Goal: Communication & Community: Ask a question

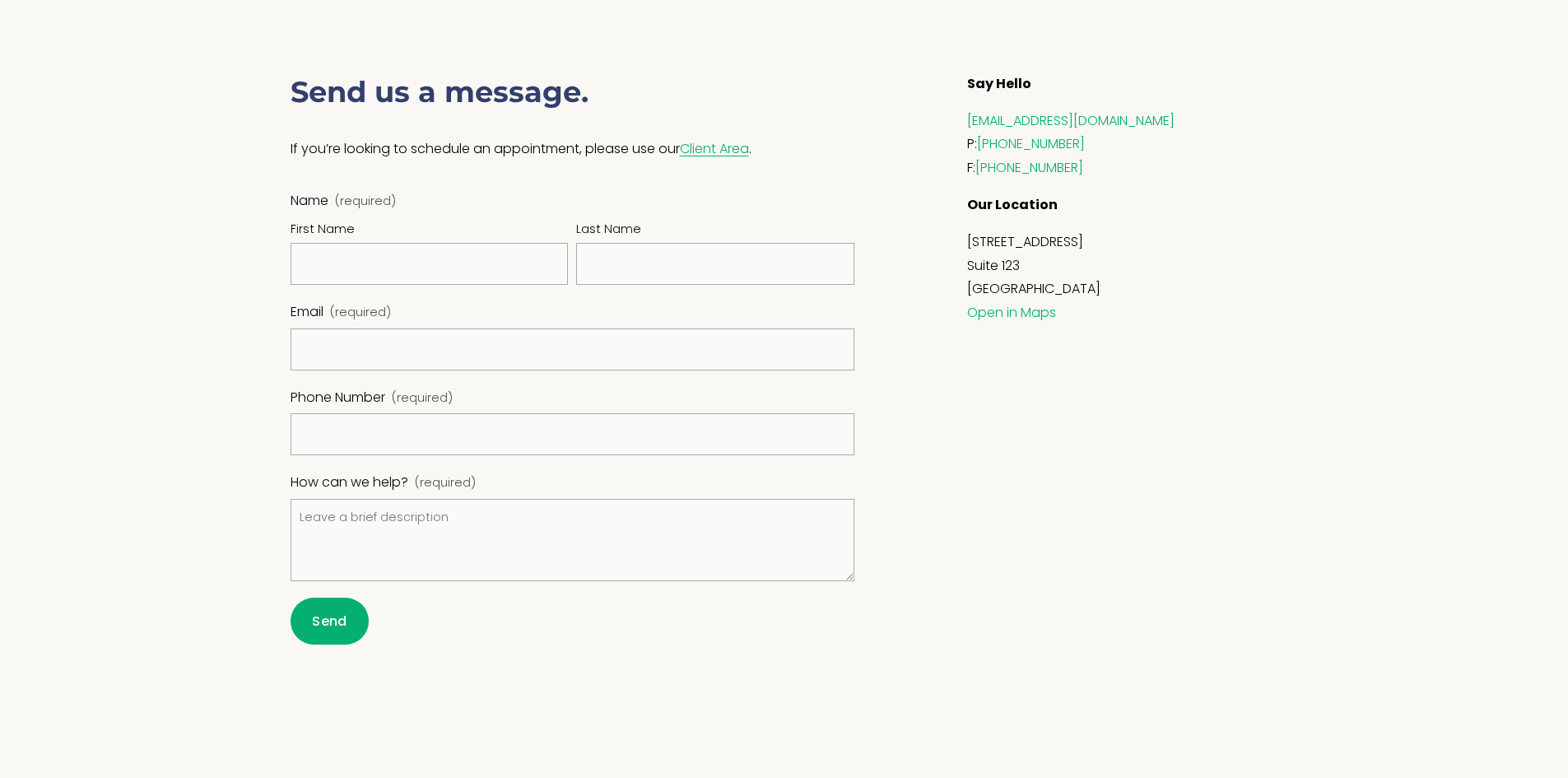
scroll to position [823, 0]
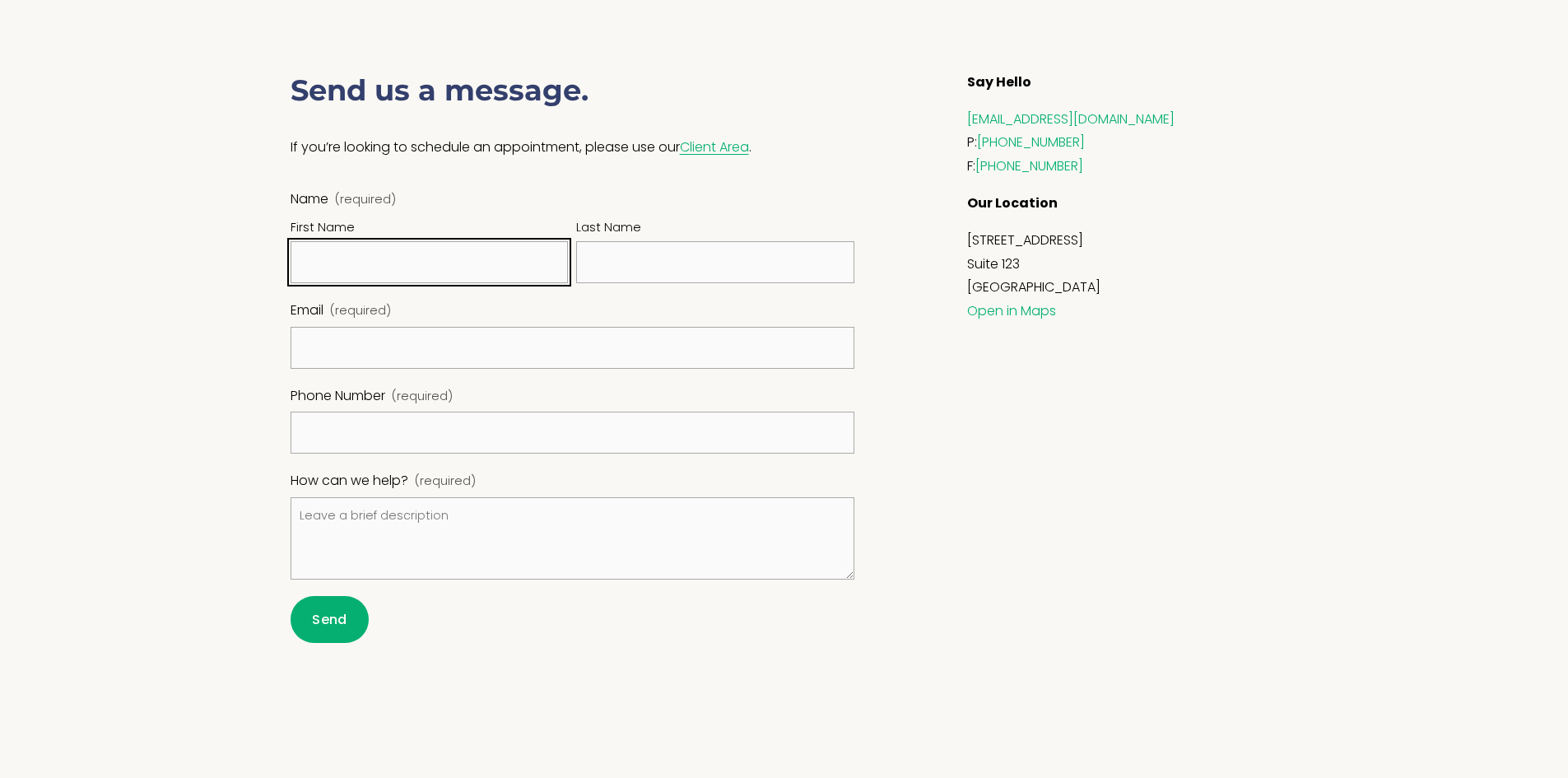
click at [455, 275] on input "First Name" at bounding box center [430, 262] width 278 height 42
type input "Ben"
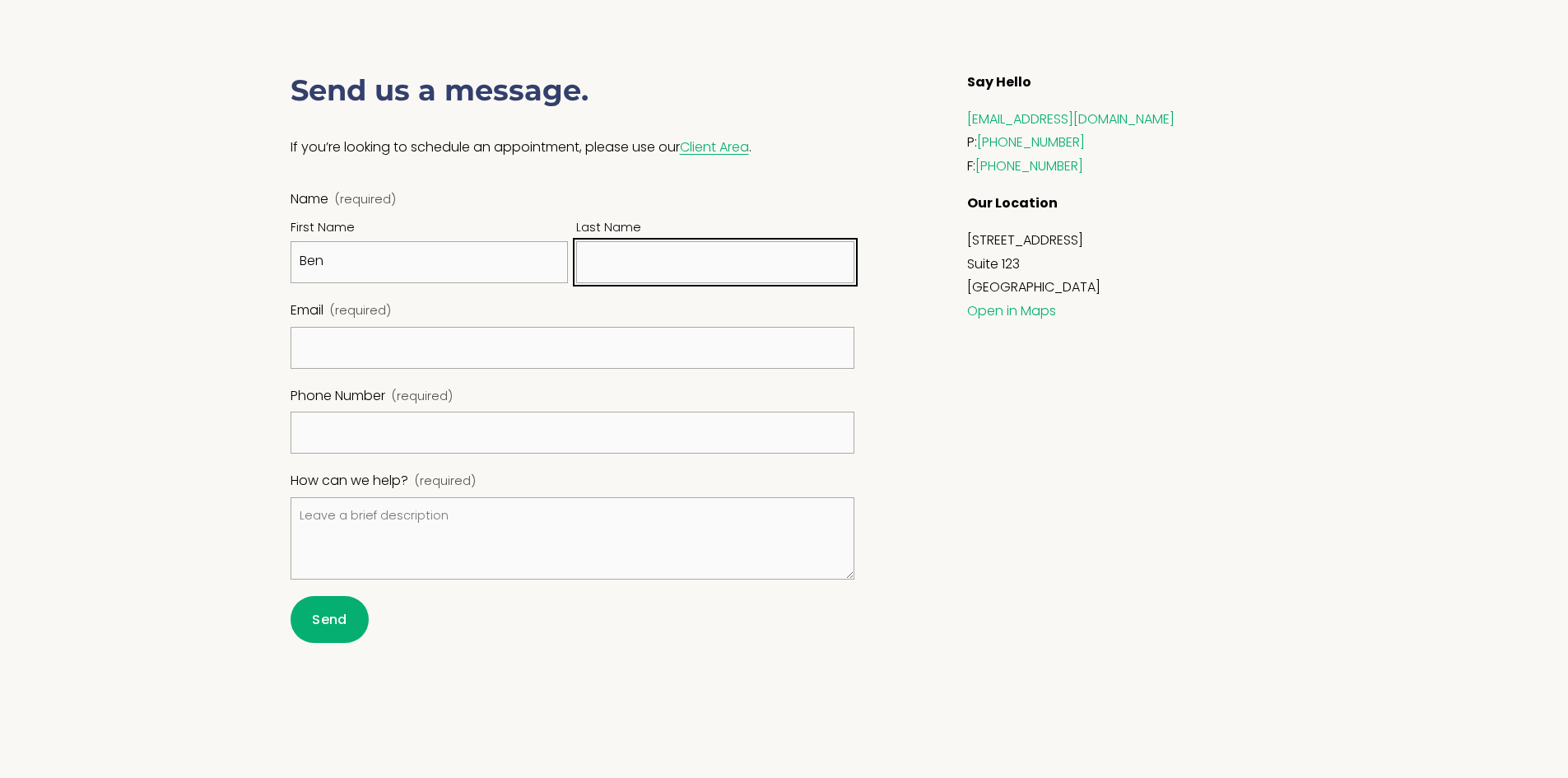
type input "Cross"
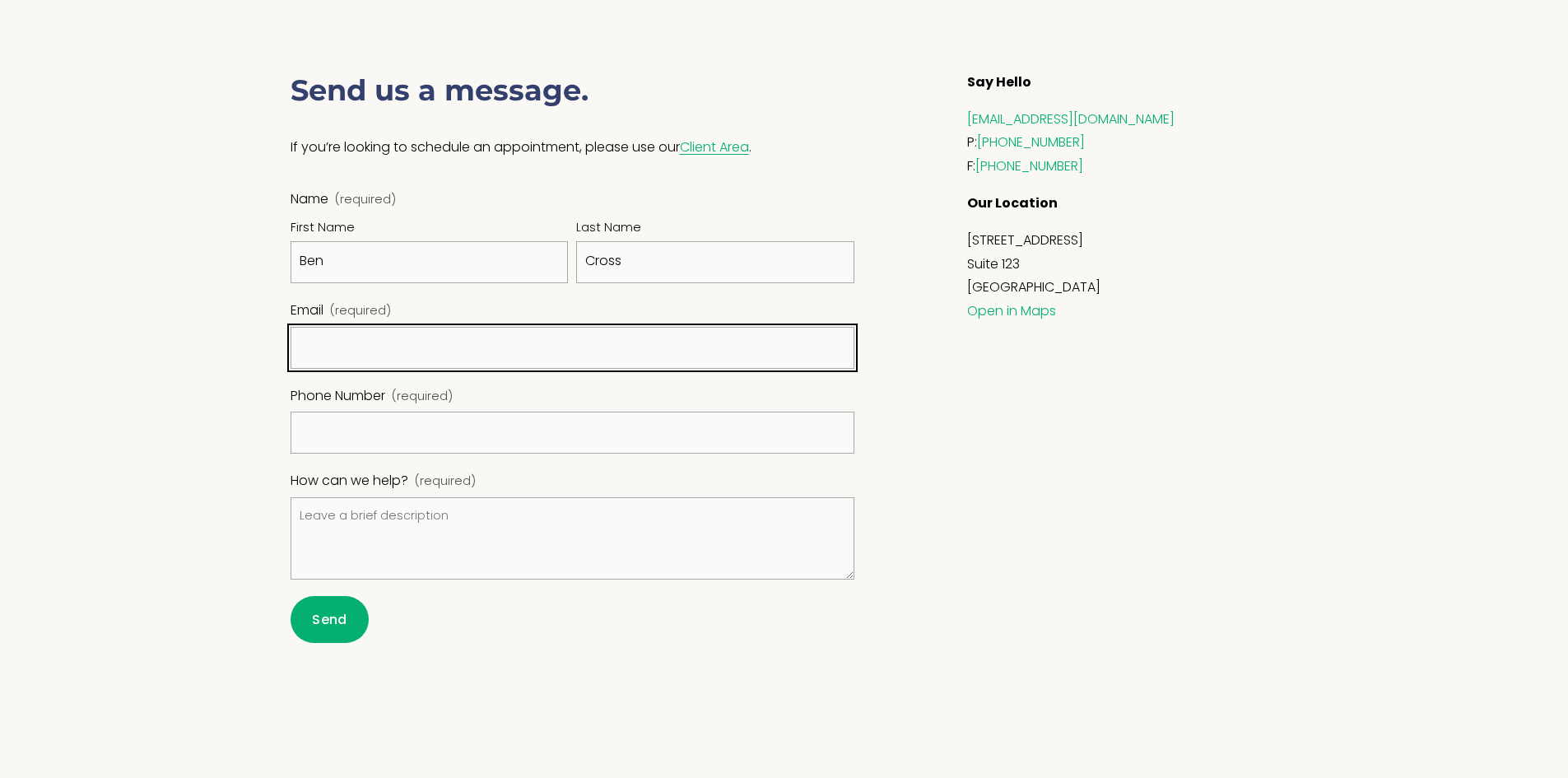
type input "[EMAIL_ADDRESS][DOMAIN_NAME]"
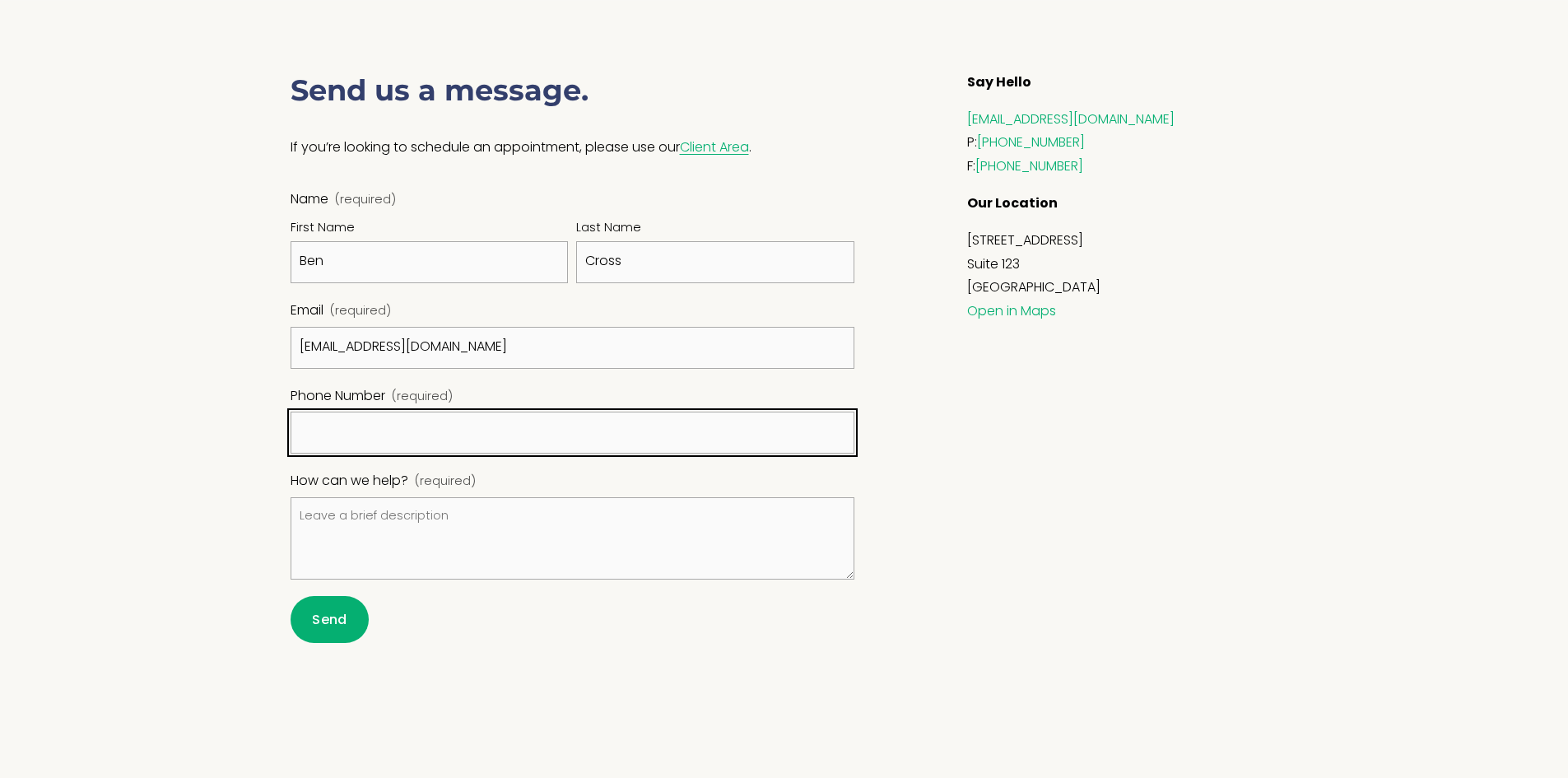
type input "(602) 760-5312"
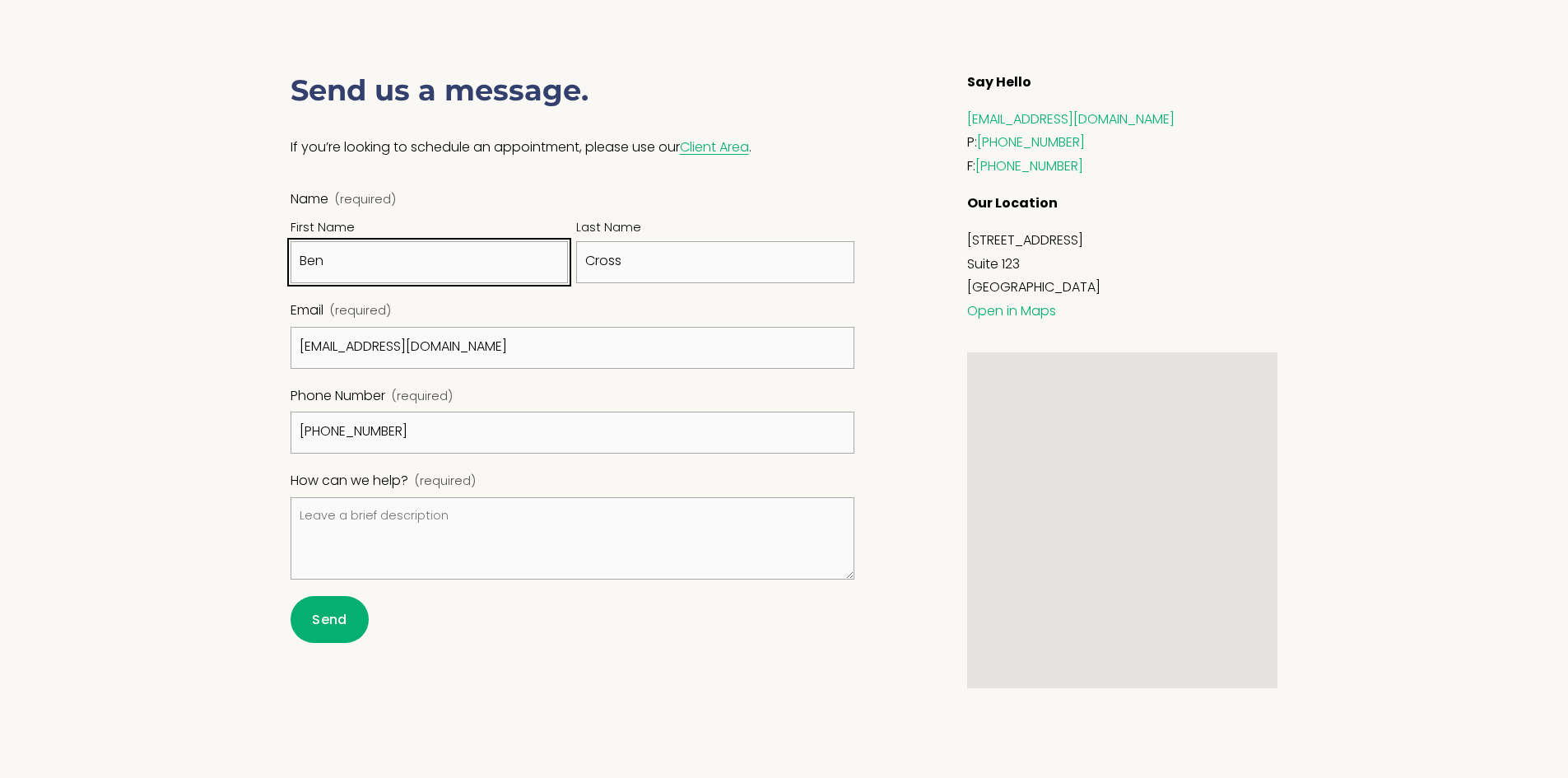
scroll to position [905, 0]
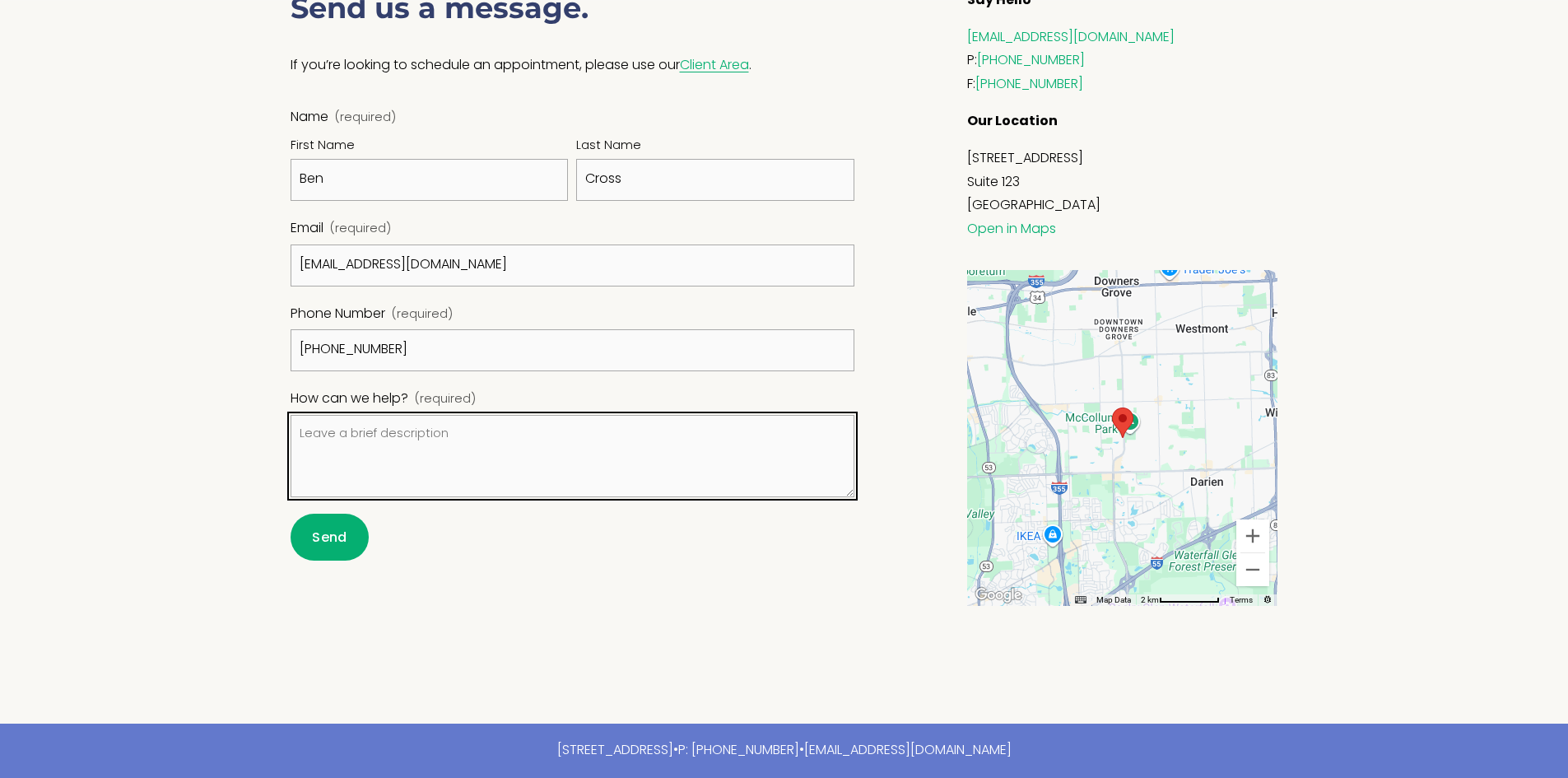
click at [346, 445] on textarea "How can we help? (required)" at bounding box center [573, 455] width 565 height 82
paste textarea "Hi, Are you looking to simplify insurance credentialing or streamline medical b…"
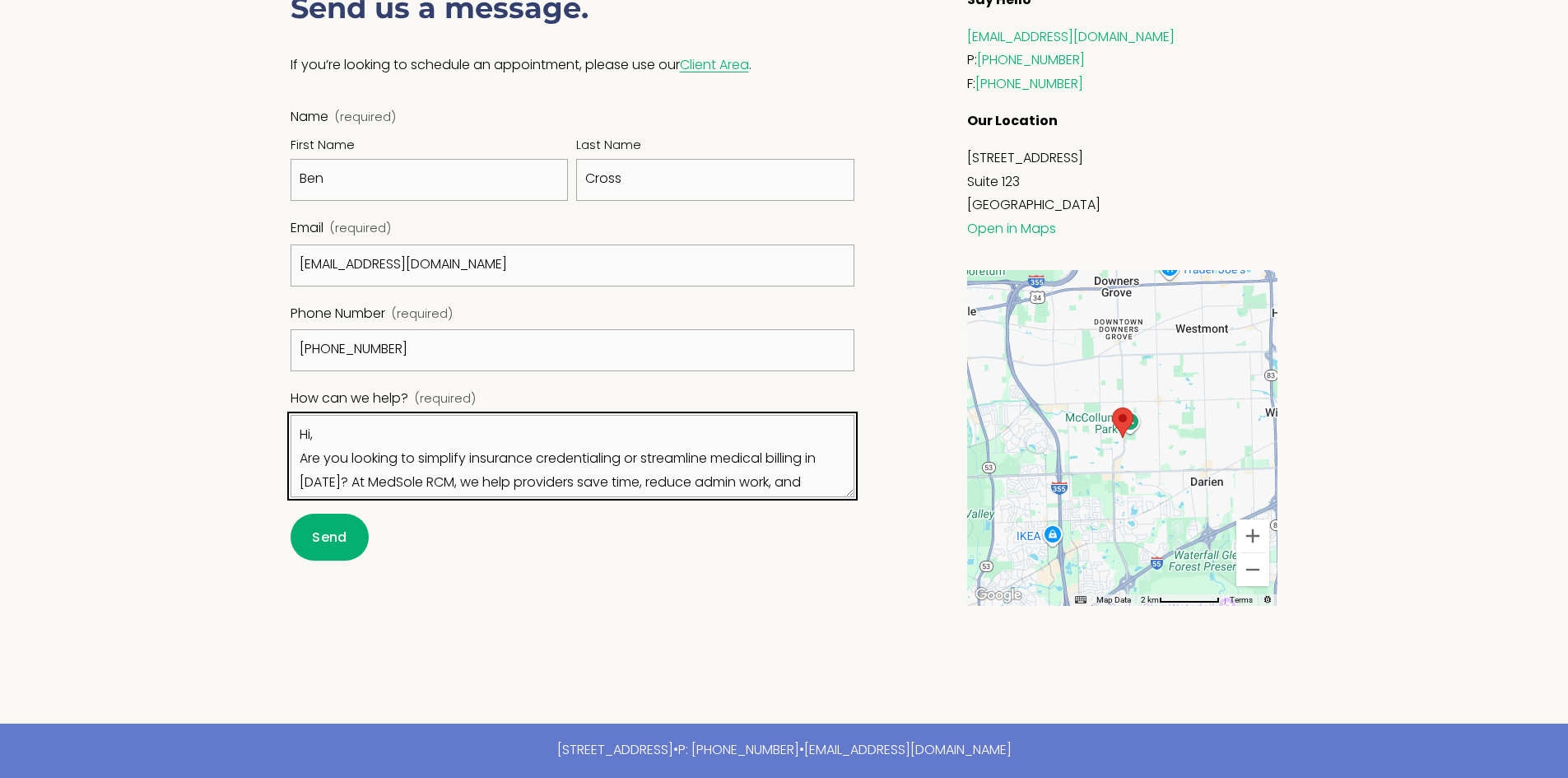
scroll to position [92, 0]
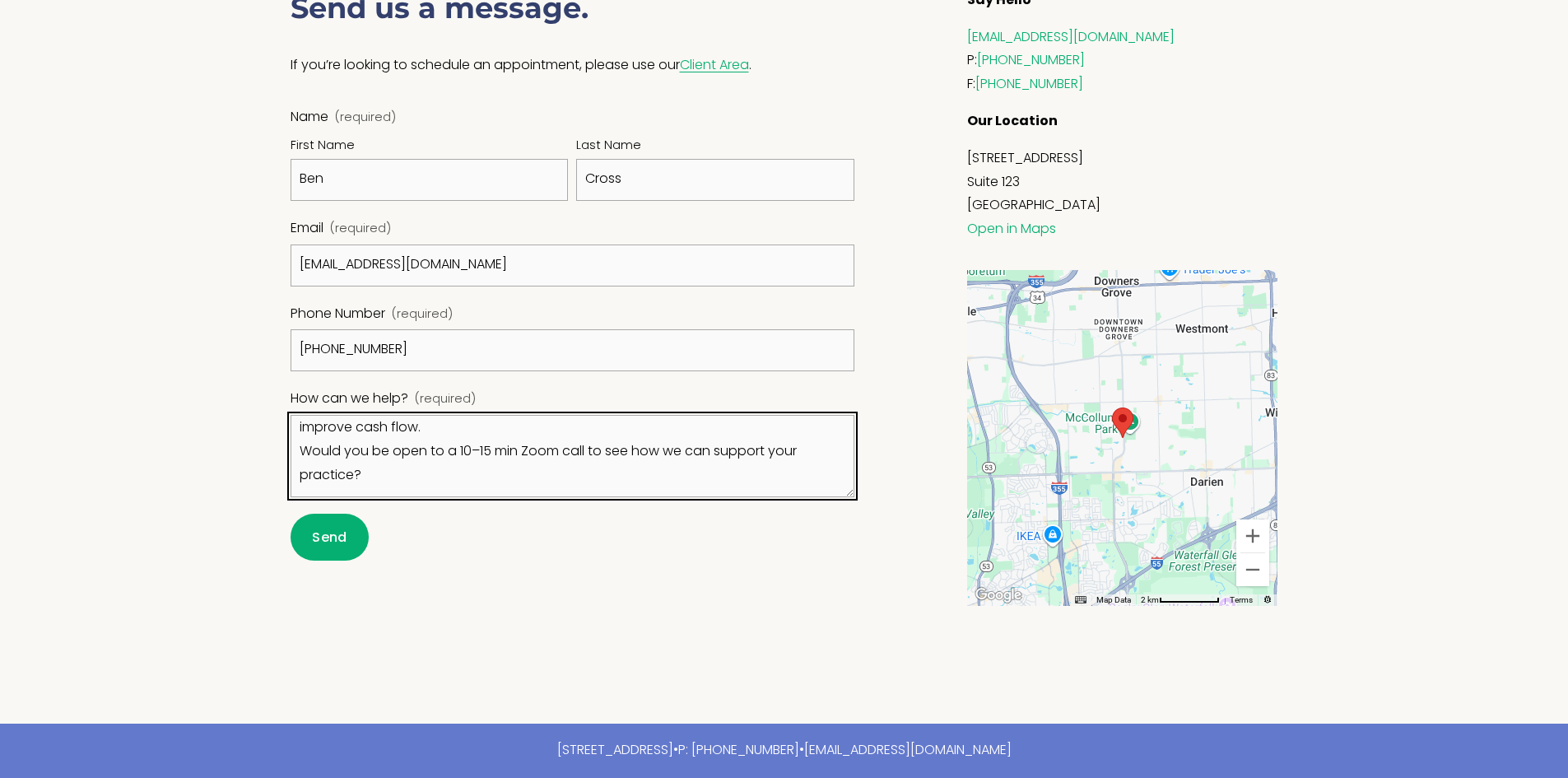
type textarea "Hi, Are you looking to simplify insurance credentialing or streamline medical b…"
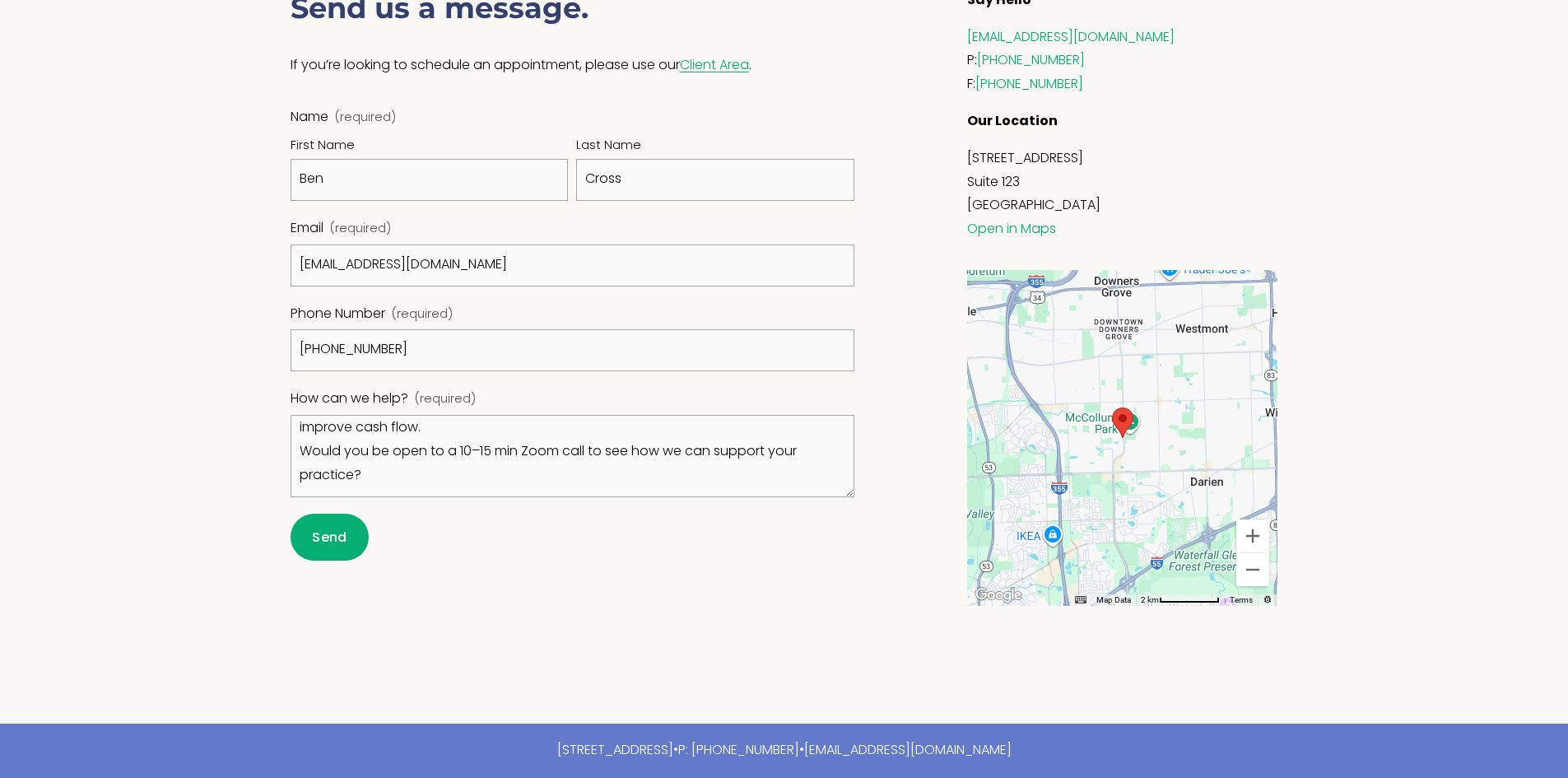
click at [310, 517] on button "Send Send" at bounding box center [330, 537] width 79 height 47
